Goal: Find specific page/section: Find specific page/section

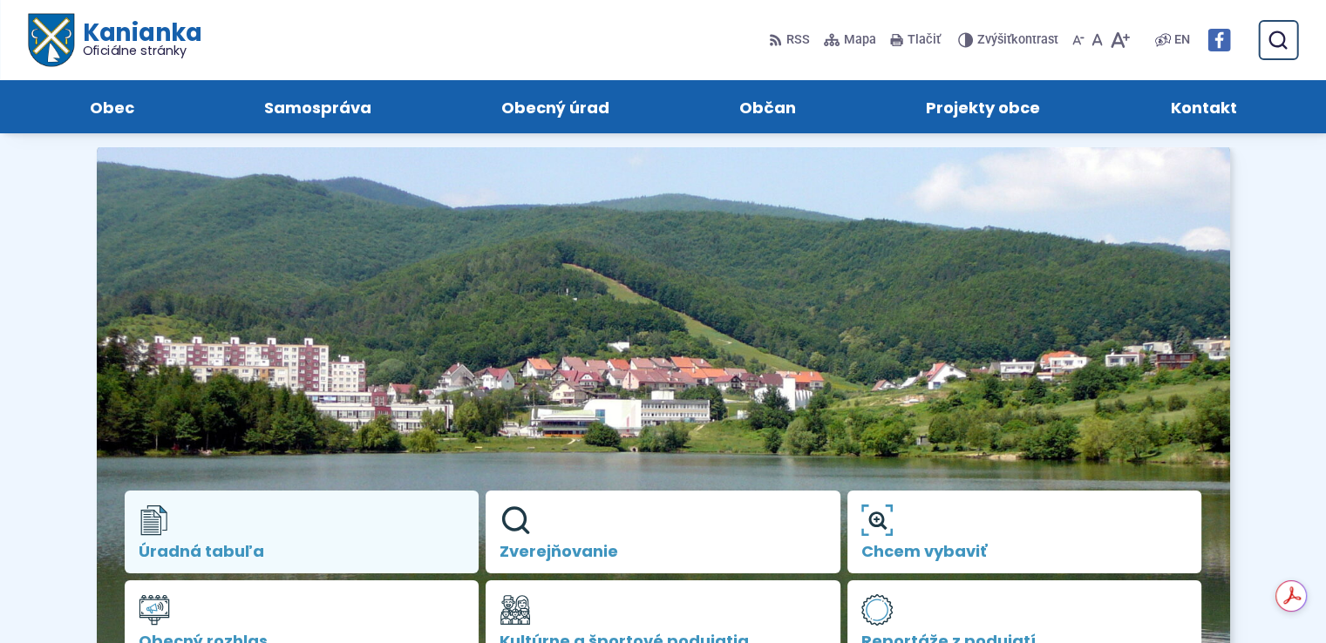
click at [245, 532] on link "Úradná tabuľa" at bounding box center [302, 533] width 355 height 84
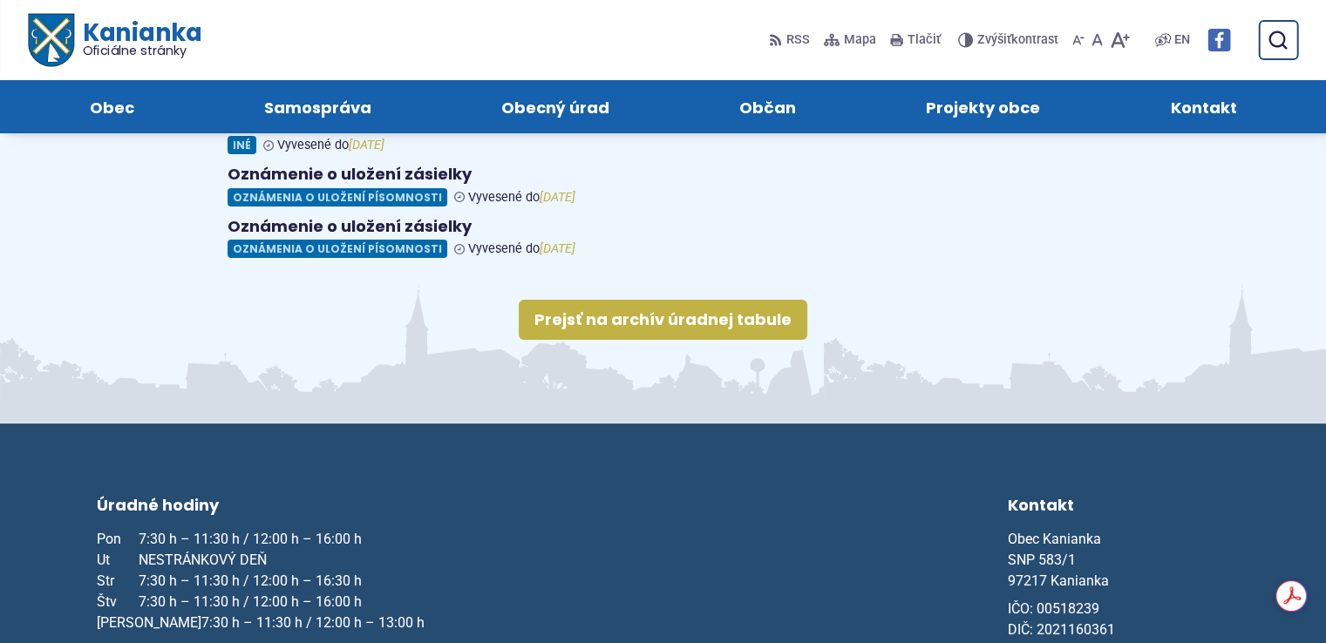
scroll to position [216, 0]
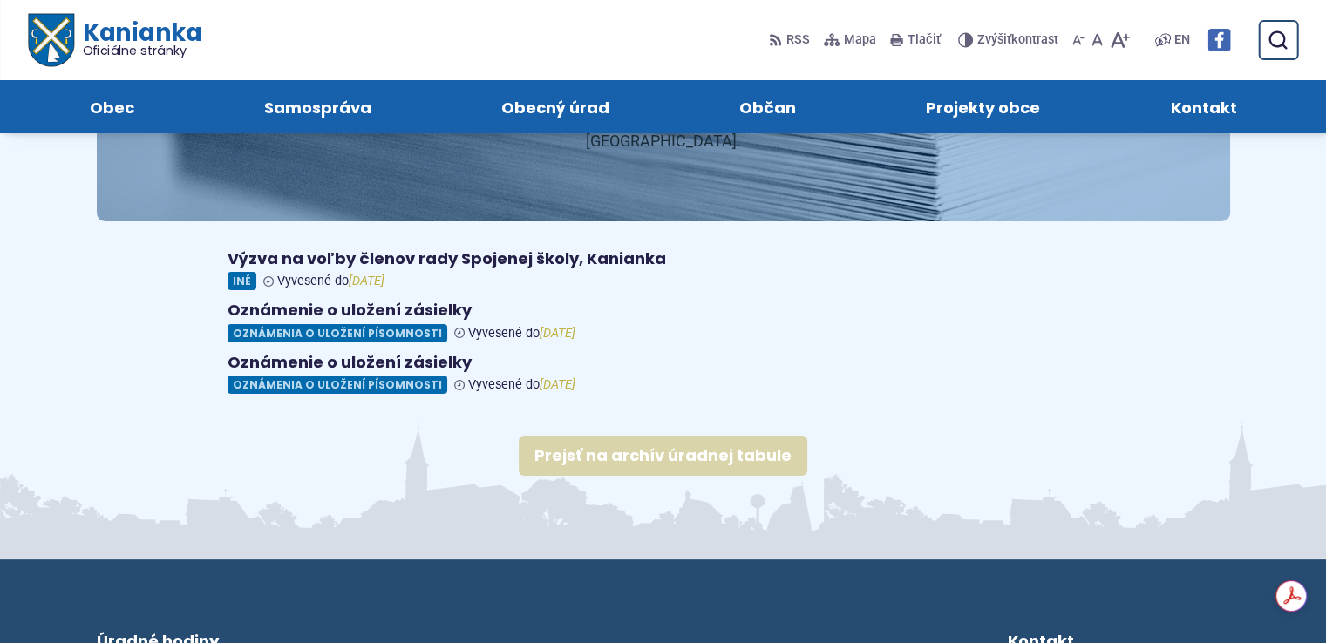
click at [649, 436] on link "Prejsť na archív úradnej tabule" at bounding box center [663, 456] width 288 height 40
